Goal: Transaction & Acquisition: Book appointment/travel/reservation

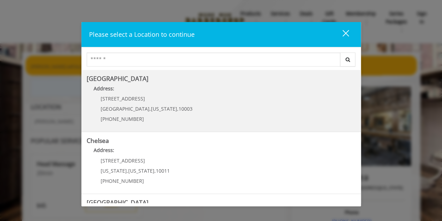
drag, startPoint x: 200, startPoint y: 110, endPoint x: 158, endPoint y: 108, distance: 42.0
click at [179, 108] on span "10003" at bounding box center [186, 108] width 14 height 7
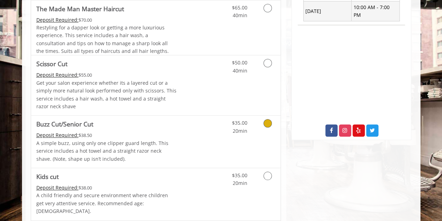
scroll to position [140, 0]
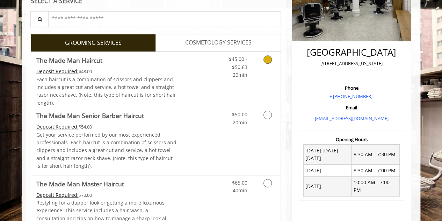
click at [266, 62] on icon "Grooming services" at bounding box center [268, 59] width 8 height 8
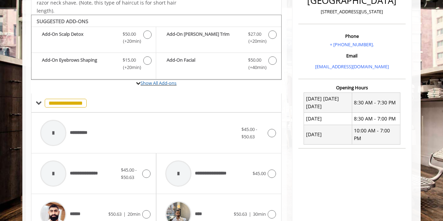
scroll to position [206, 0]
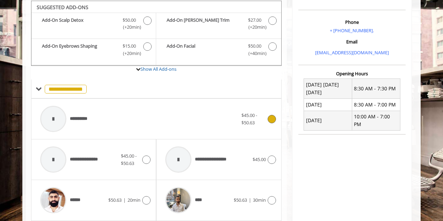
click at [265, 115] on span "$45.00 - $50.63" at bounding box center [254, 119] width 24 height 15
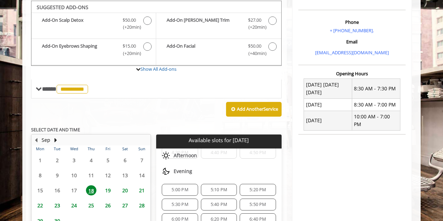
scroll to position [241, 0]
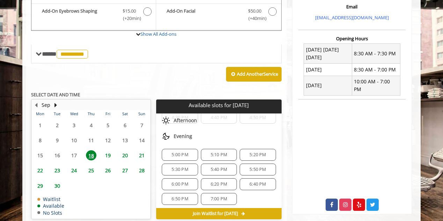
click at [105, 150] on span "19" at bounding box center [108, 155] width 10 height 10
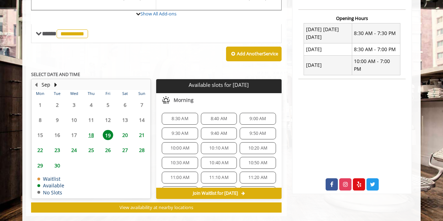
scroll to position [271, 0]
